Goal: Complete application form: Complete application form

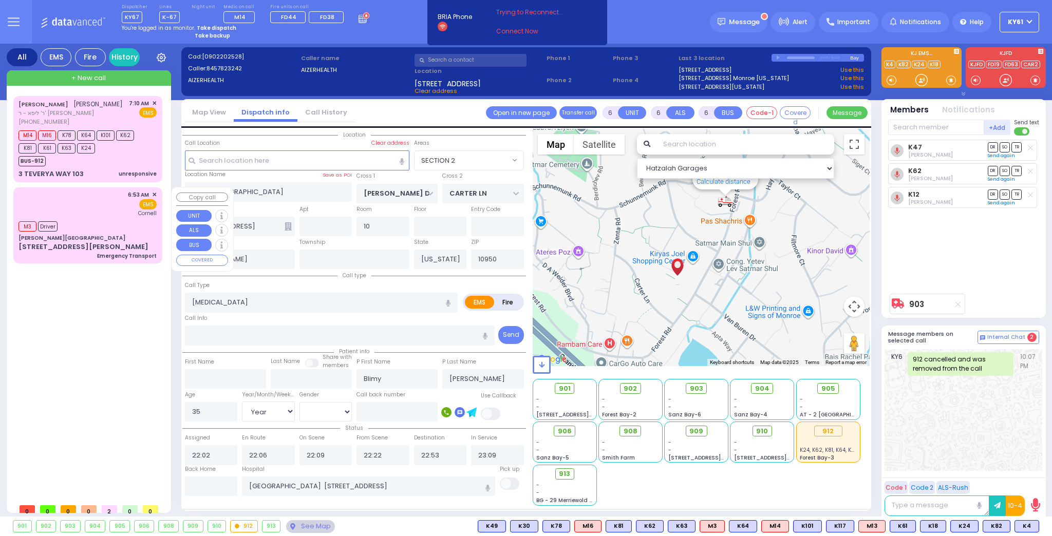
select select "SECTION 2"
select select "Year"
select select "[DEMOGRAPHIC_DATA]"
click at [129, 151] on div "M14 M16 K78 K64 K101 K62 K81 K61 K63 K24" at bounding box center [82, 141] width 128 height 26
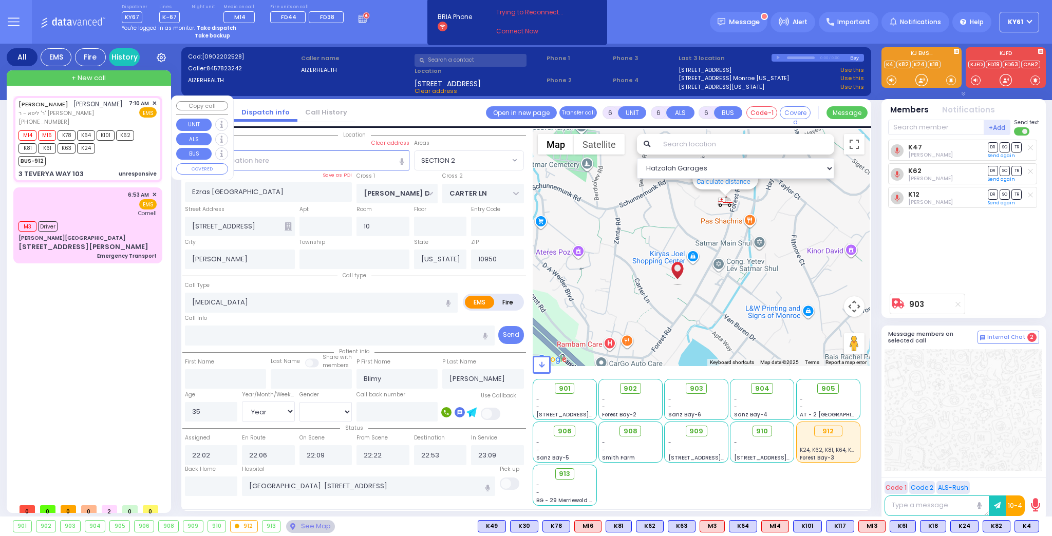
type input "2"
type input "1"
select select
type input "unresponsive"
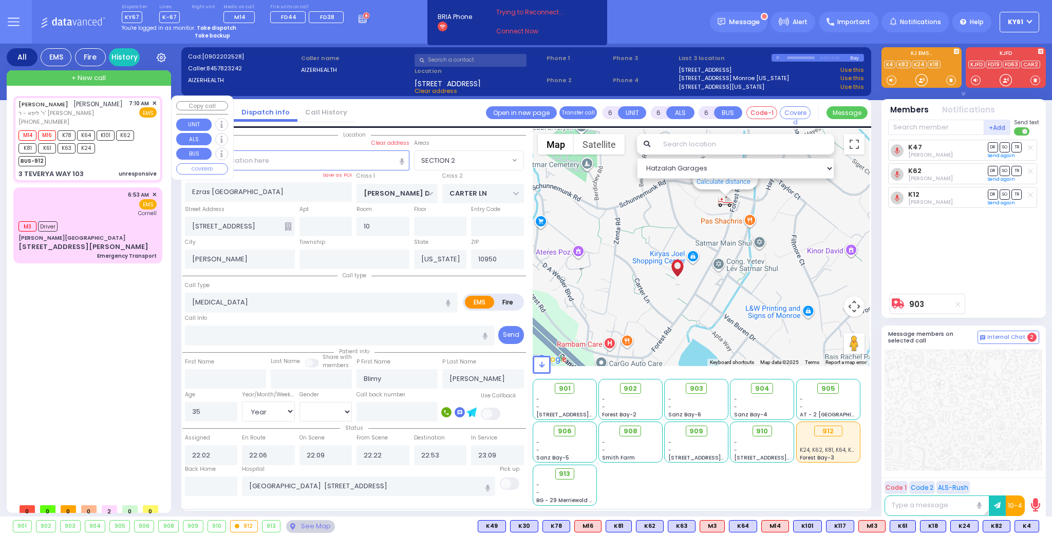
radio input "true"
type input "[PERSON_NAME]"
select select
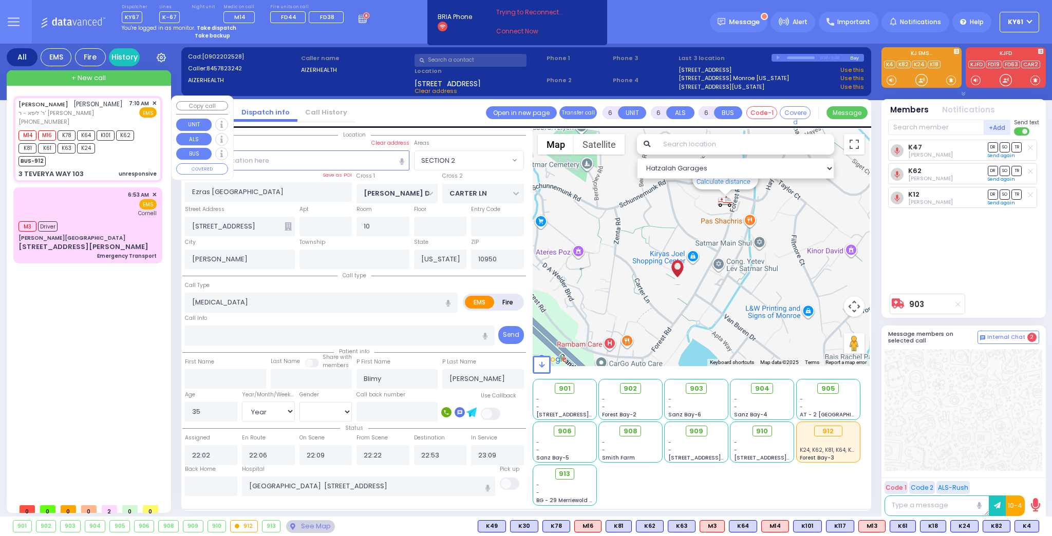
type input "07:10"
type input "07:11"
type input "07:13"
select select "Hatzalah Garages"
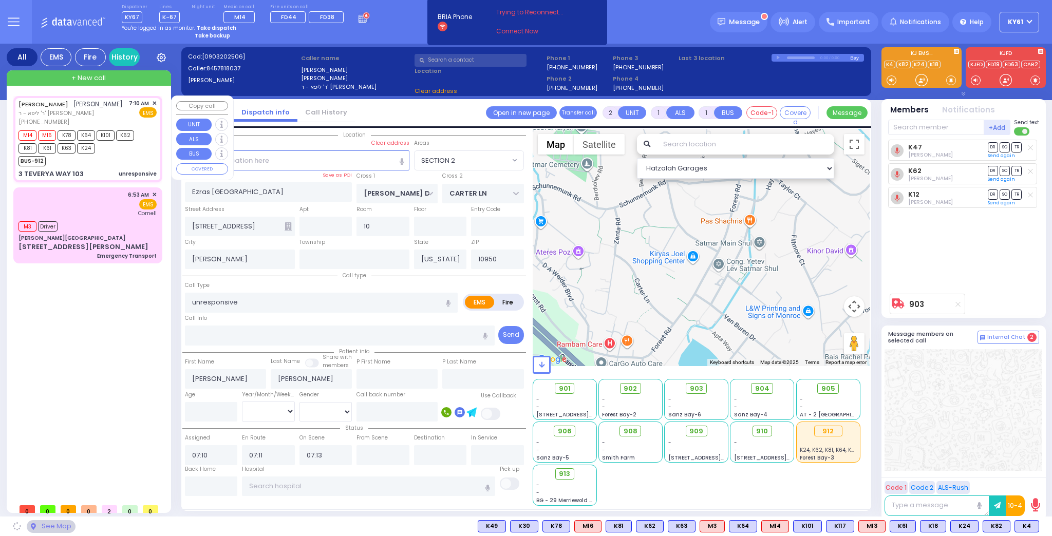
type input "LEIPNIK WAY"
type input "TEVERYA WAY"
type input "3 TEVERYA WAY"
type input "103"
type input "Monroe"
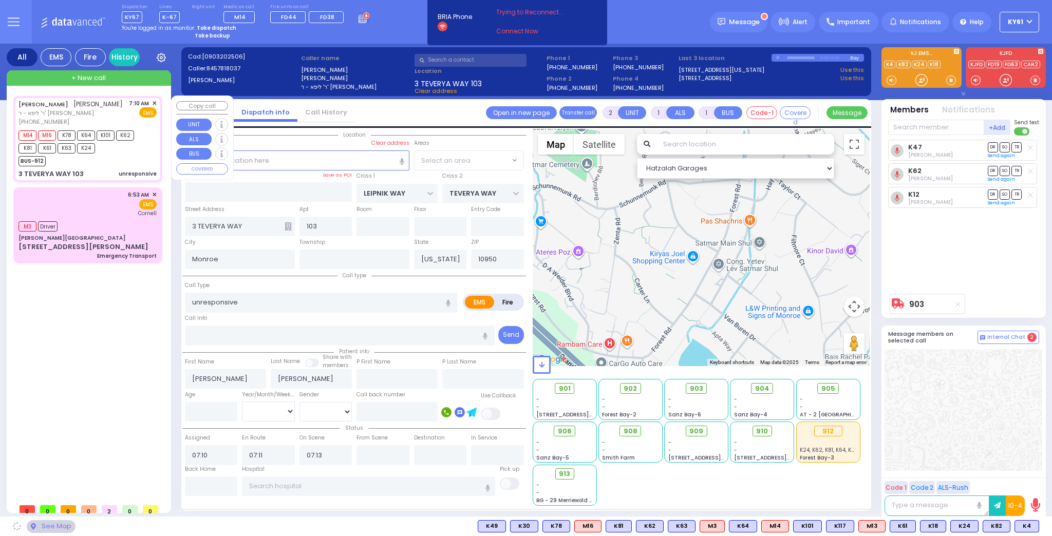
select select "SECTION 6"
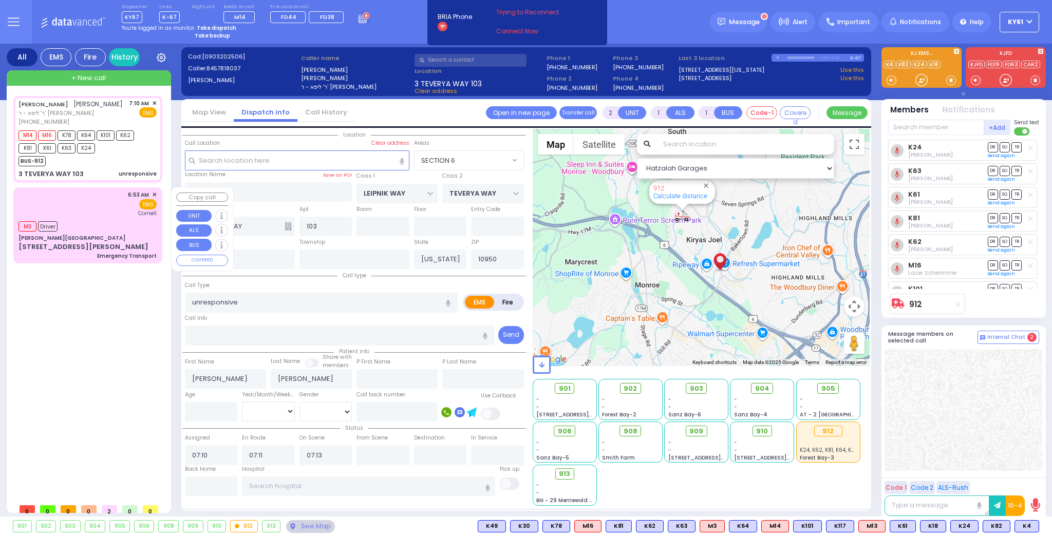
drag, startPoint x: 118, startPoint y: 215, endPoint x: 124, endPoint y: 215, distance: 6.2
click at [121, 215] on div "6:53 AM ✕ EMS [GEOGRAPHIC_DATA]" at bounding box center [87, 204] width 138 height 27
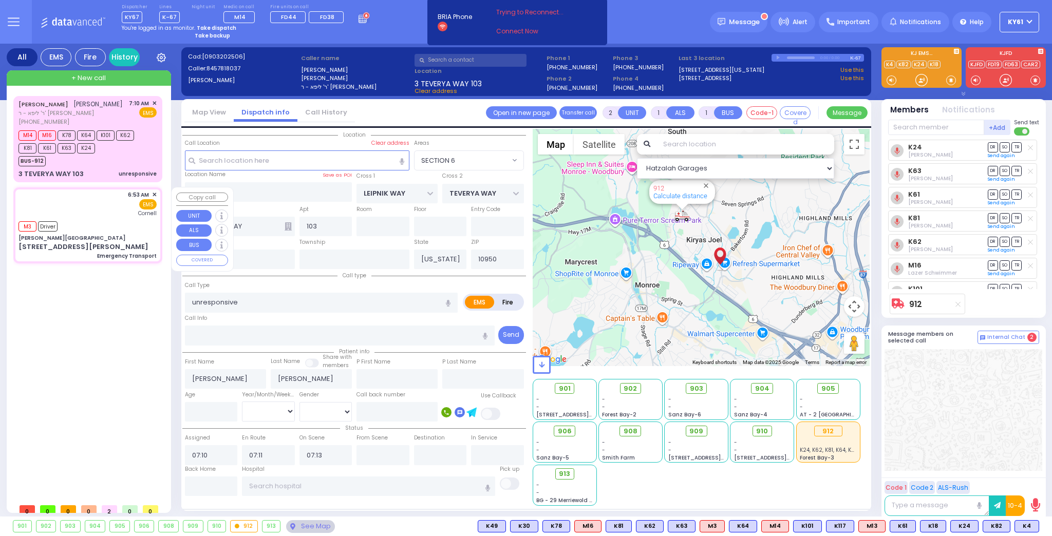
type input "1"
select select
type input "Emergency Transport"
radio input "true"
select select
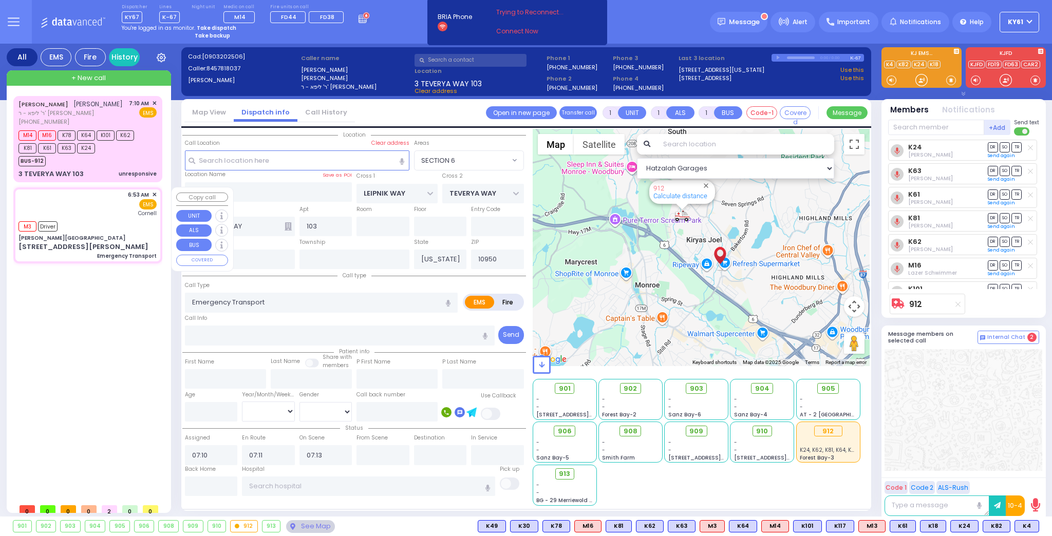
type input "06:53"
type input "06:54"
type input "06:55"
type input "[US_STATE] Presbyterian [PERSON_NAME][GEOGRAPHIC_DATA]"
select select "Hatzalah Garages"
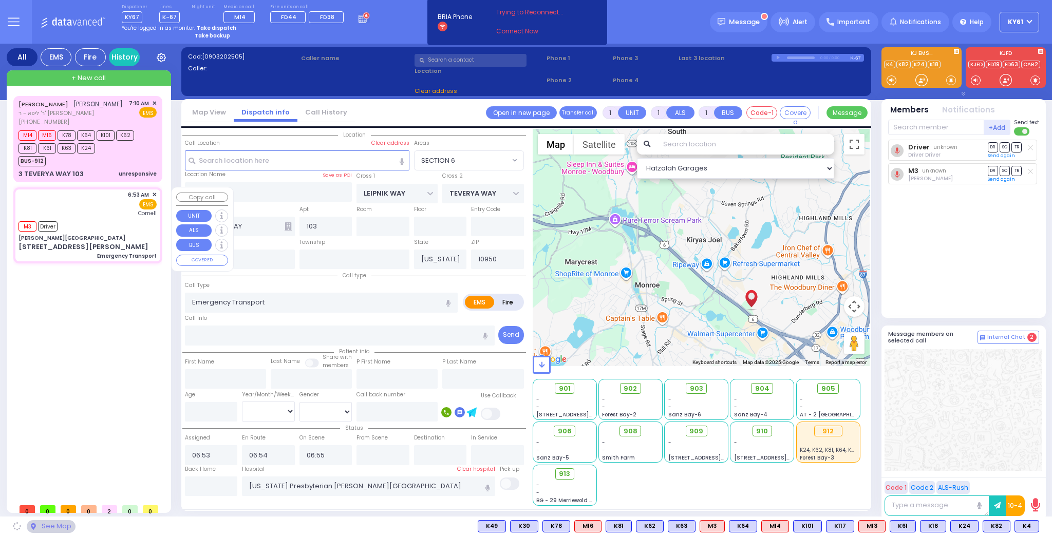
type input "[PERSON_NAME][GEOGRAPHIC_DATA]"
type input "CENTRAL VALLEY LINE"
type input "[PERSON_NAME][GEOGRAPHIC_DATA]"
type input "[STREET_ADDRESS][PERSON_NAME]"
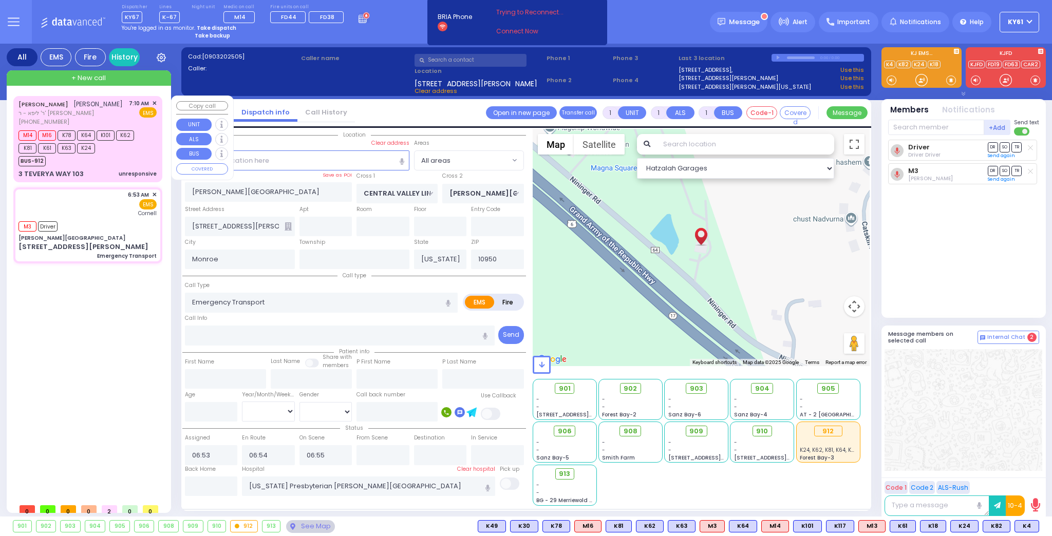
drag, startPoint x: 129, startPoint y: 152, endPoint x: 148, endPoint y: 146, distance: 20.3
click at [130, 153] on div "M14 M16 K78 K64 K101 K62 K81 K61 K63 K24" at bounding box center [82, 141] width 128 height 26
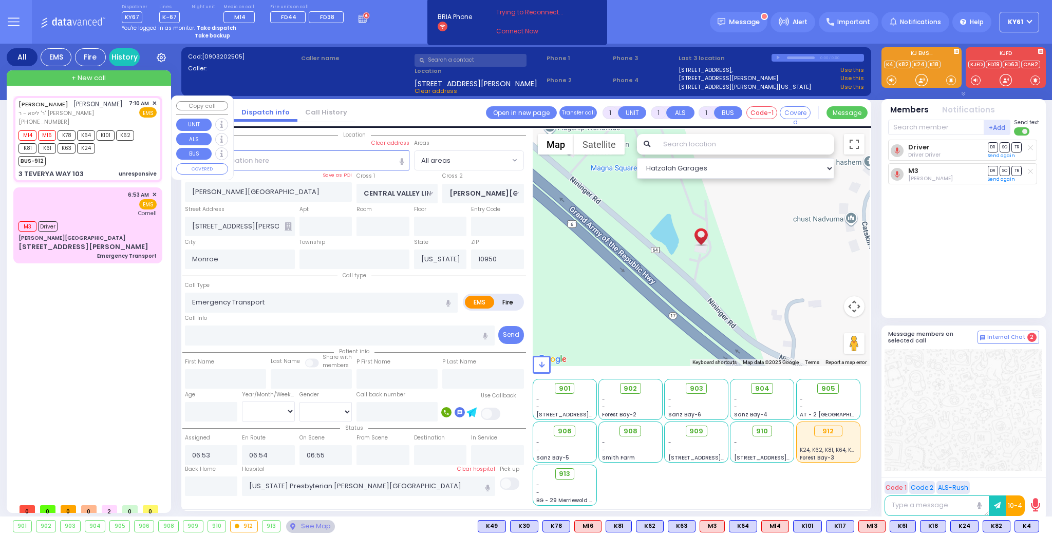
type input "2"
select select
type input "unresponsive"
radio input "true"
type input "[PERSON_NAME]"
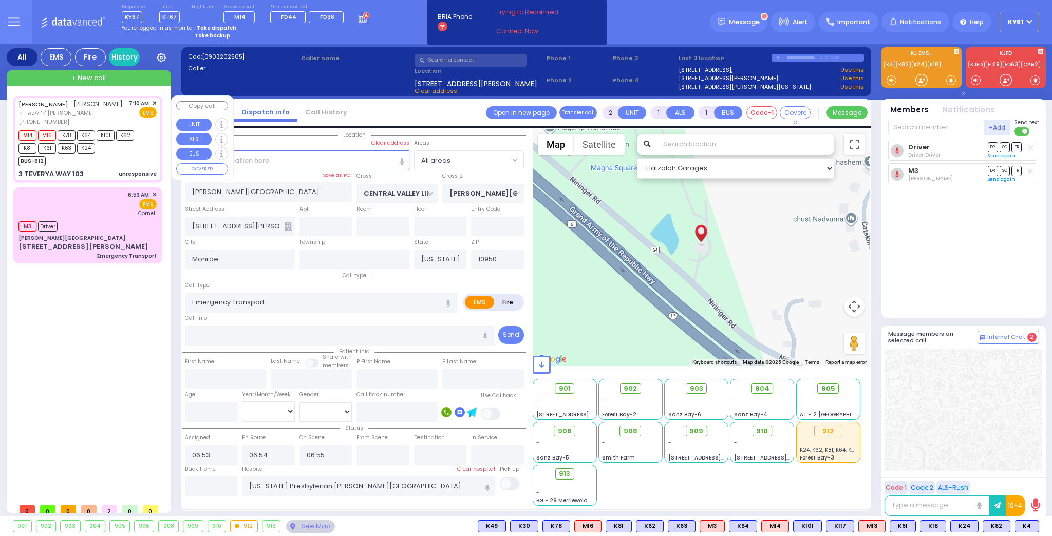
type input "[PERSON_NAME]"
select select
type input "07:10"
type input "07:11"
type input "07:13"
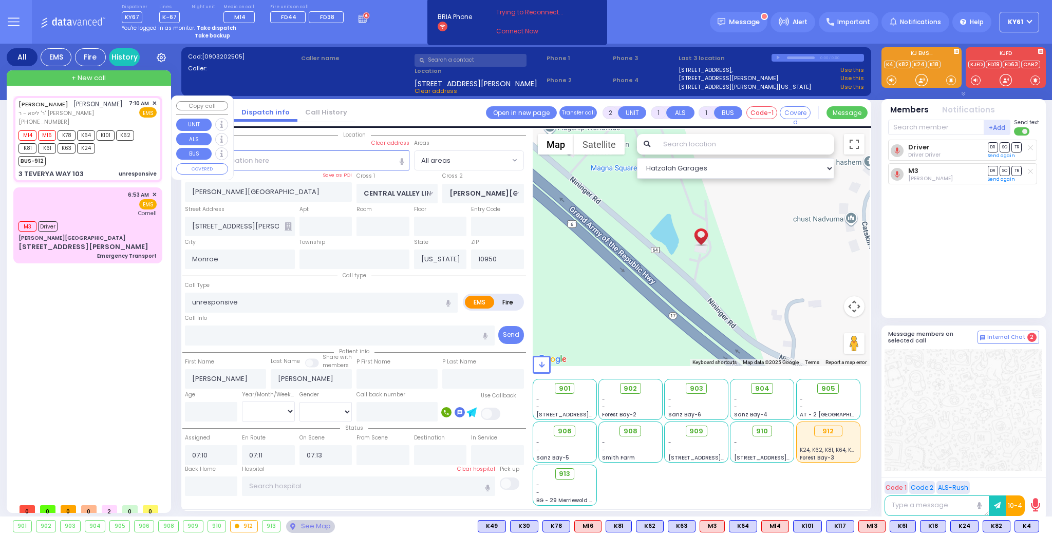
select select "Hatzalah Garages"
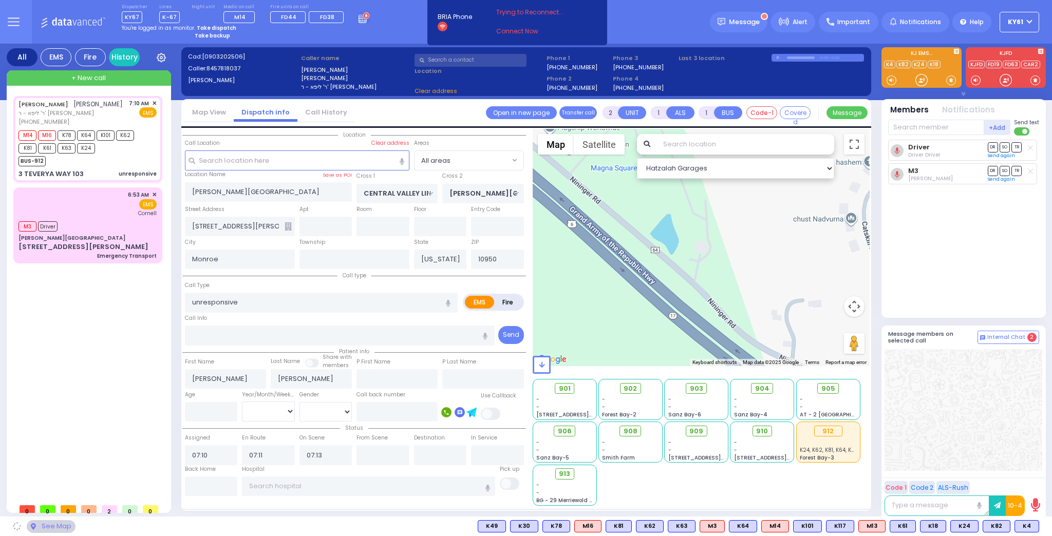
type input "LEIPNIK WAY"
type input "TEVERYA WAY"
type input "3 TEVERYA WAY"
type input "103"
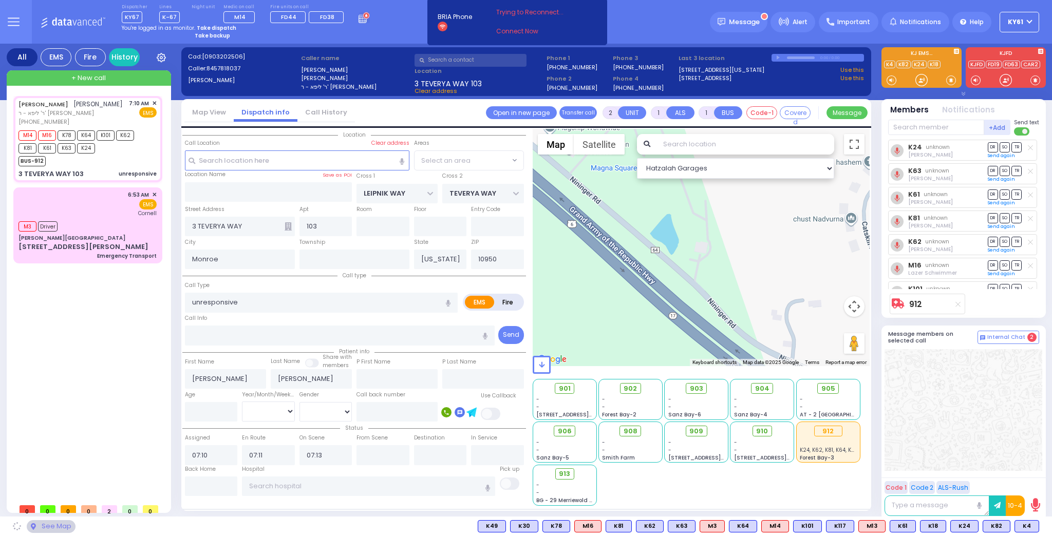
select select "SECTION 6"
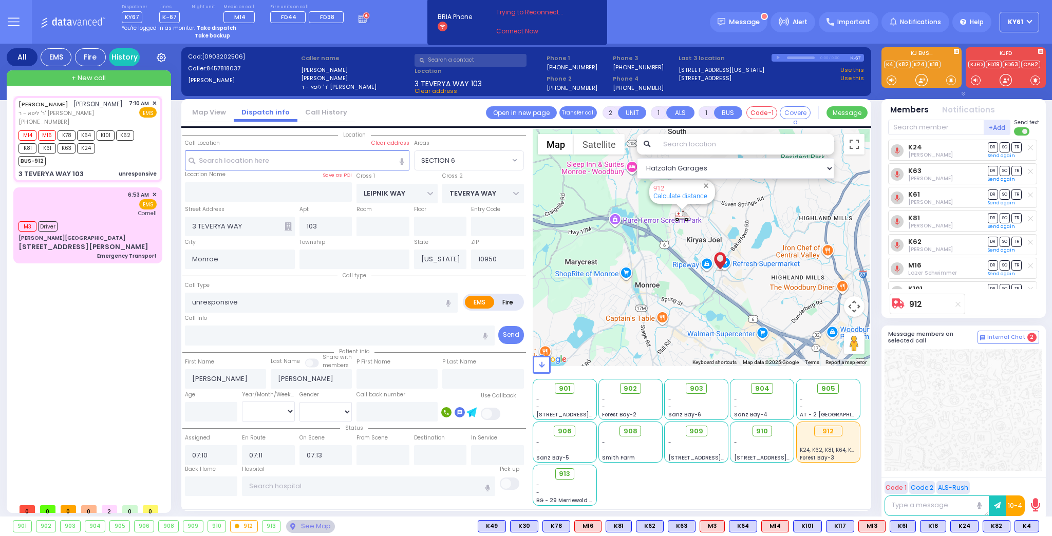
click at [307, 113] on link "Call History" at bounding box center [326, 112] width 58 height 10
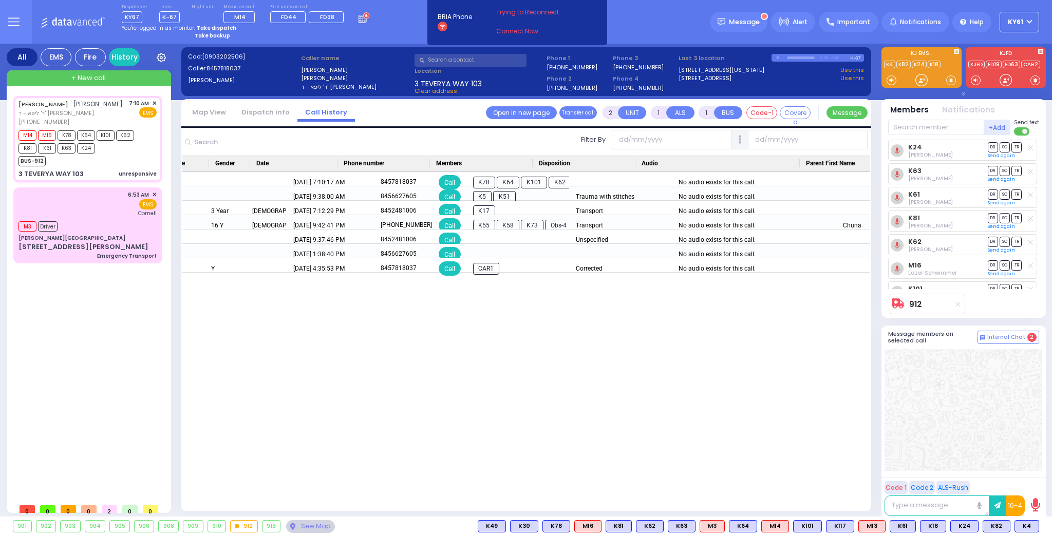
scroll to position [0, 424]
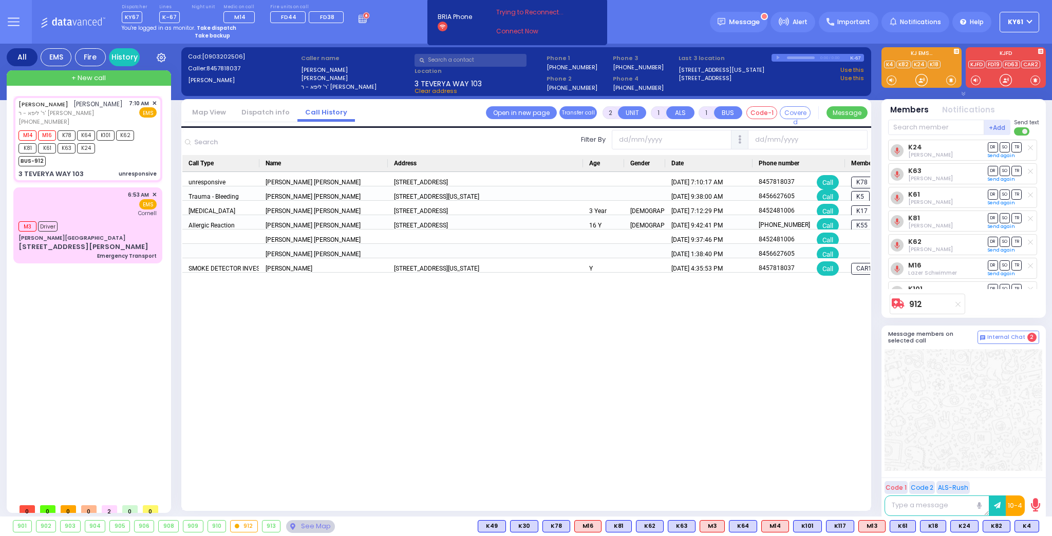
click at [248, 111] on link "Dispatch info" at bounding box center [266, 112] width 64 height 10
